Goal: Information Seeking & Learning: Find contact information

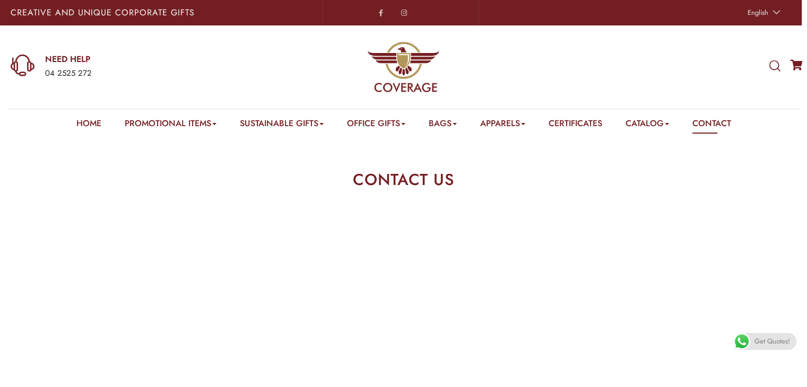
click at [621, 143] on section "CONTACT US" at bounding box center [403, 174] width 807 height 74
click at [712, 125] on link "Contact" at bounding box center [712, 125] width 39 height 16
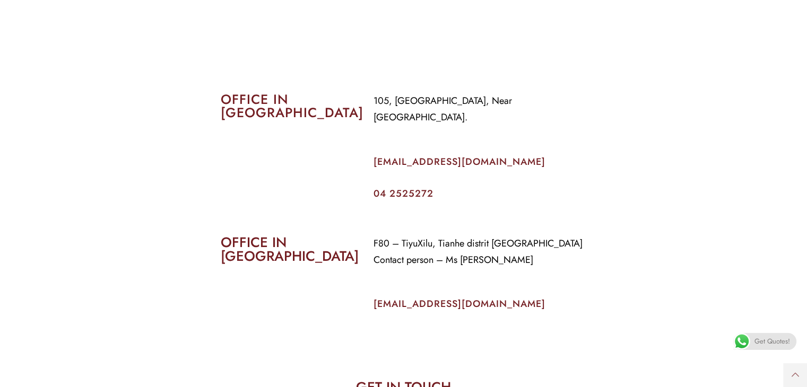
scroll to position [425, 0]
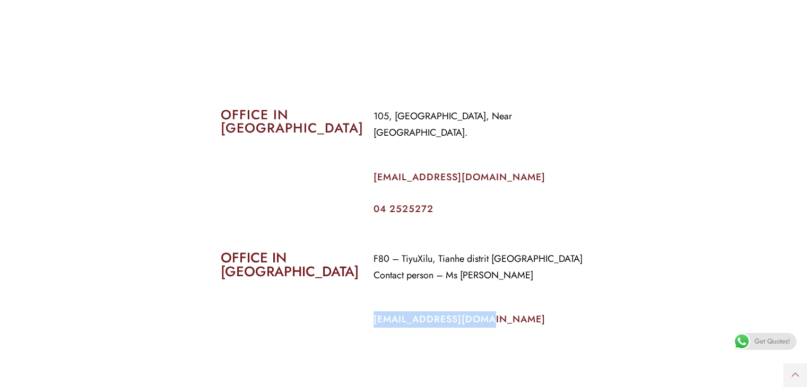
drag, startPoint x: 486, startPoint y: 302, endPoint x: 373, endPoint y: 289, distance: 114.3
click at [373, 288] on div "F80 – TiyuXilu, Tianhe distrit [GEOGRAPHIC_DATA] Contact person – Ms [PERSON_NA…" at bounding box center [480, 297] width 229 height 108
copy link "[EMAIL_ADDRESS][DOMAIN_NAME]"
